Goal: Task Accomplishment & Management: Manage account settings

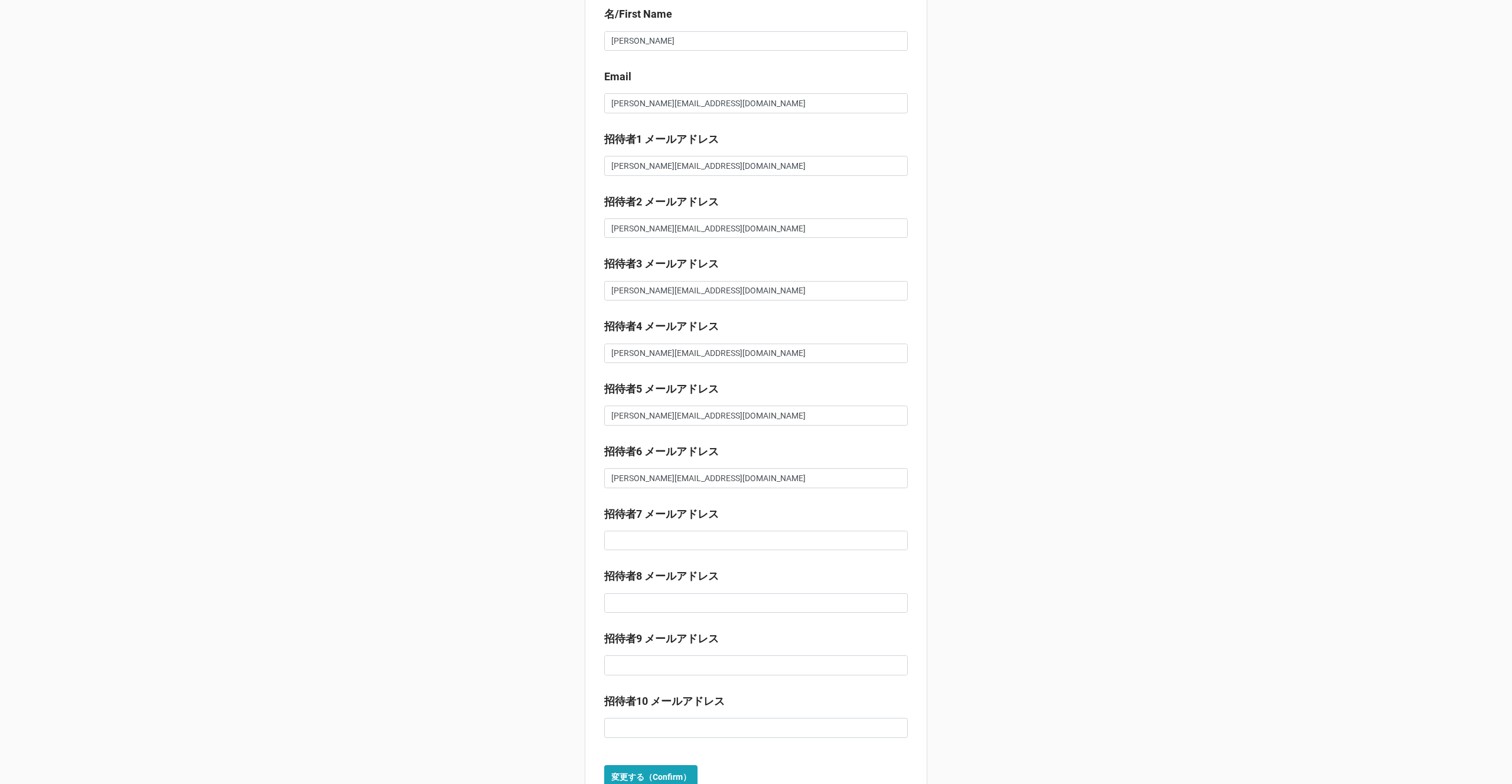
scroll to position [248, 0]
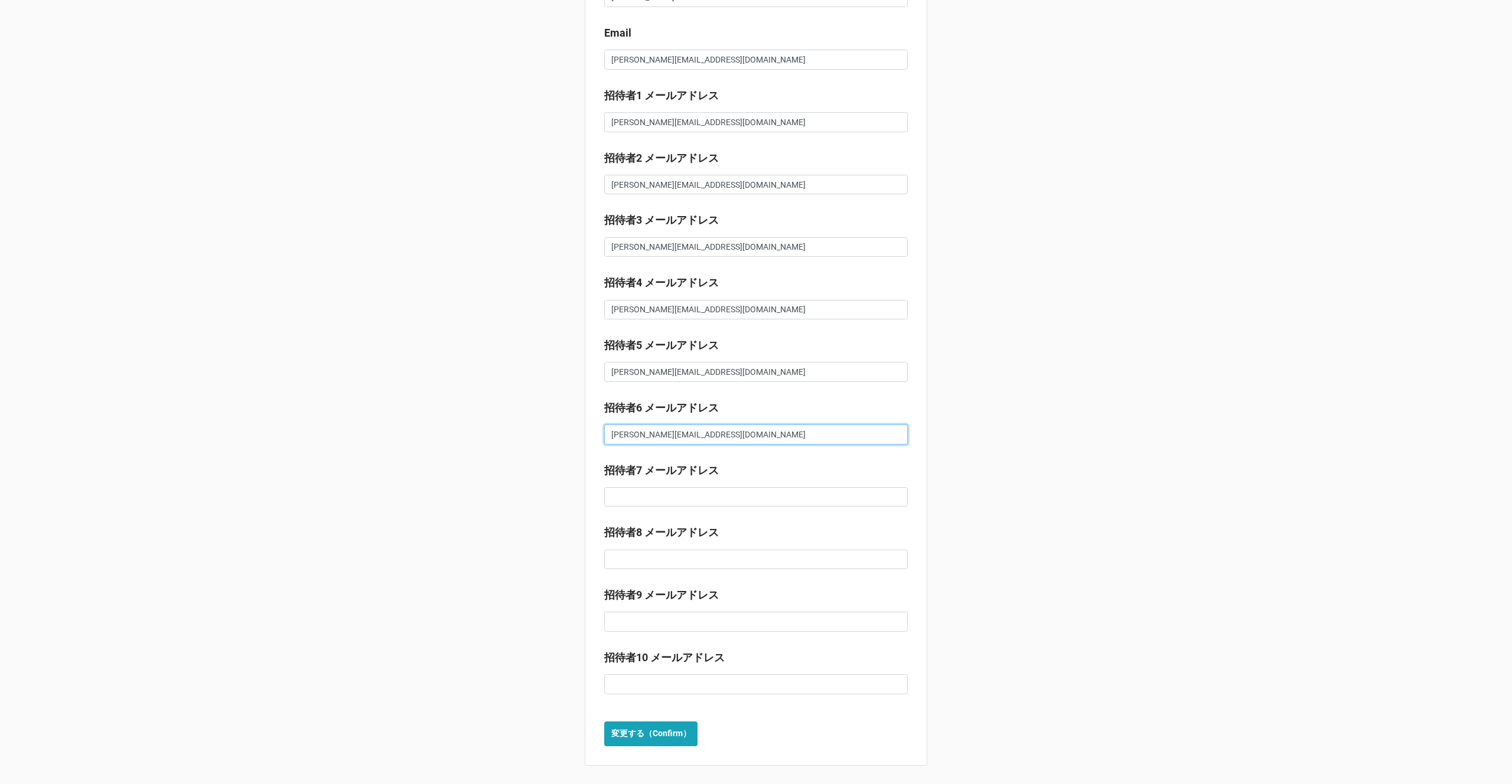
drag, startPoint x: 744, startPoint y: 433, endPoint x: 575, endPoint y: 434, distance: 169.0
click at [575, 434] on div "Valextra Online Family Saleマイページ ※事前登録の確認・修正が可能です。（事前登録期間のみ）変更がない場合にはページをそのまま閉じ…" at bounding box center [756, 268] width 1512 height 1033
drag, startPoint x: 754, startPoint y: 369, endPoint x: 569, endPoint y: 369, distance: 185.0
click at [569, 369] on div "Valextra Online Family Saleマイページ ※事前登録の確認・[PERSON_NAME]が可能です。（事前登録期間のみ）変更がない場合に…" at bounding box center [756, 268] width 1512 height 1033
drag, startPoint x: 746, startPoint y: 314, endPoint x: 571, endPoint y: 305, distance: 175.2
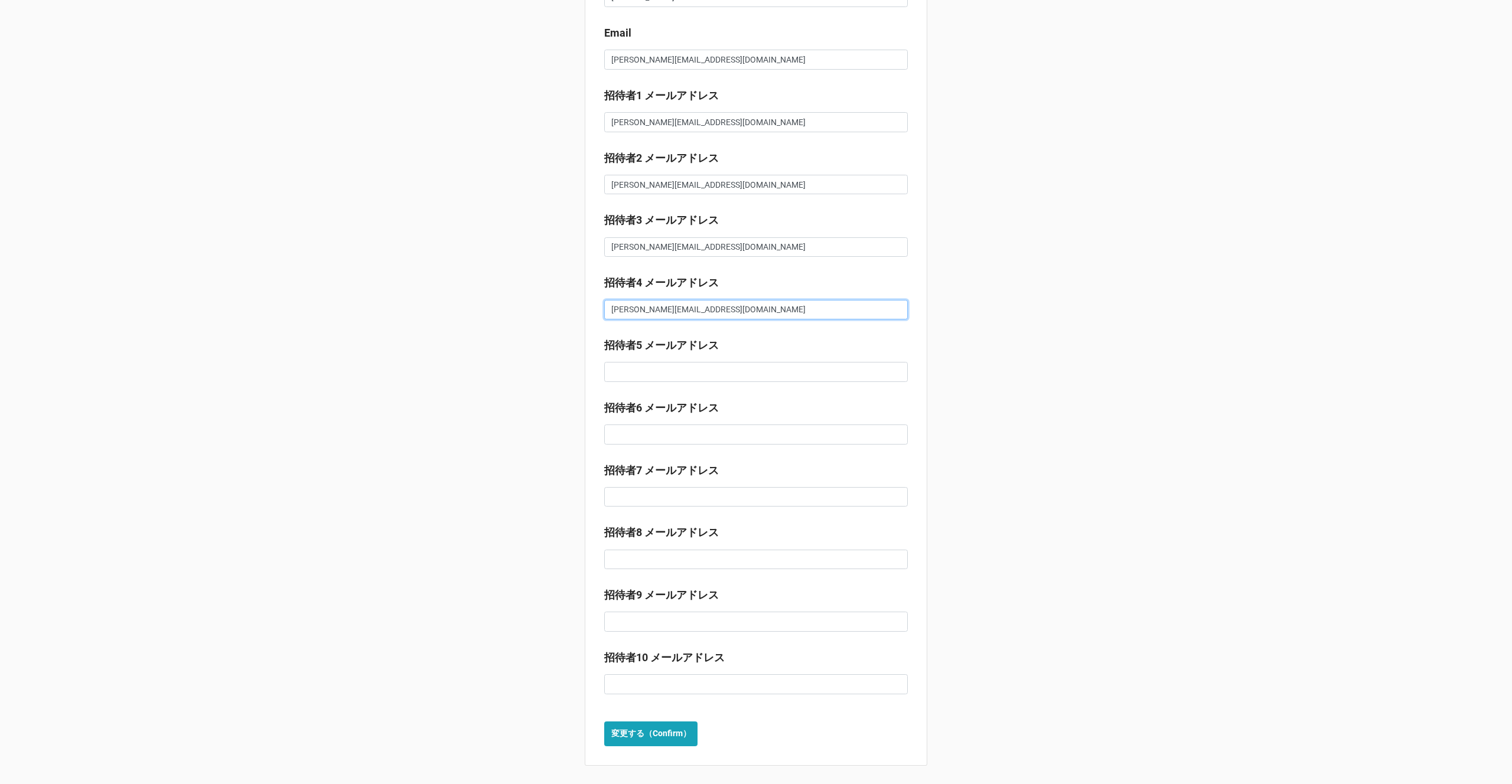
click at [571, 305] on div "Valextra Online Family Saleマイページ ※事前登録の確認・修正が可能です。（事前登録期間のみ）変更がない場合にはページをそのまま閉じ…" at bounding box center [756, 268] width 1512 height 1033
drag, startPoint x: 761, startPoint y: 246, endPoint x: 565, endPoint y: 244, distance: 196.0
click at [565, 244] on div "Valextra Online Family Saleマイページ ※事前登録の確認・修正が可能です。（事前登録期間のみ）変更がない場合にはページをそのまま閉じ…" at bounding box center [756, 268] width 1512 height 1033
click at [660, 728] on b "変更する（Confirm）" at bounding box center [651, 733] width 80 height 12
